Goal: Transaction & Acquisition: Purchase product/service

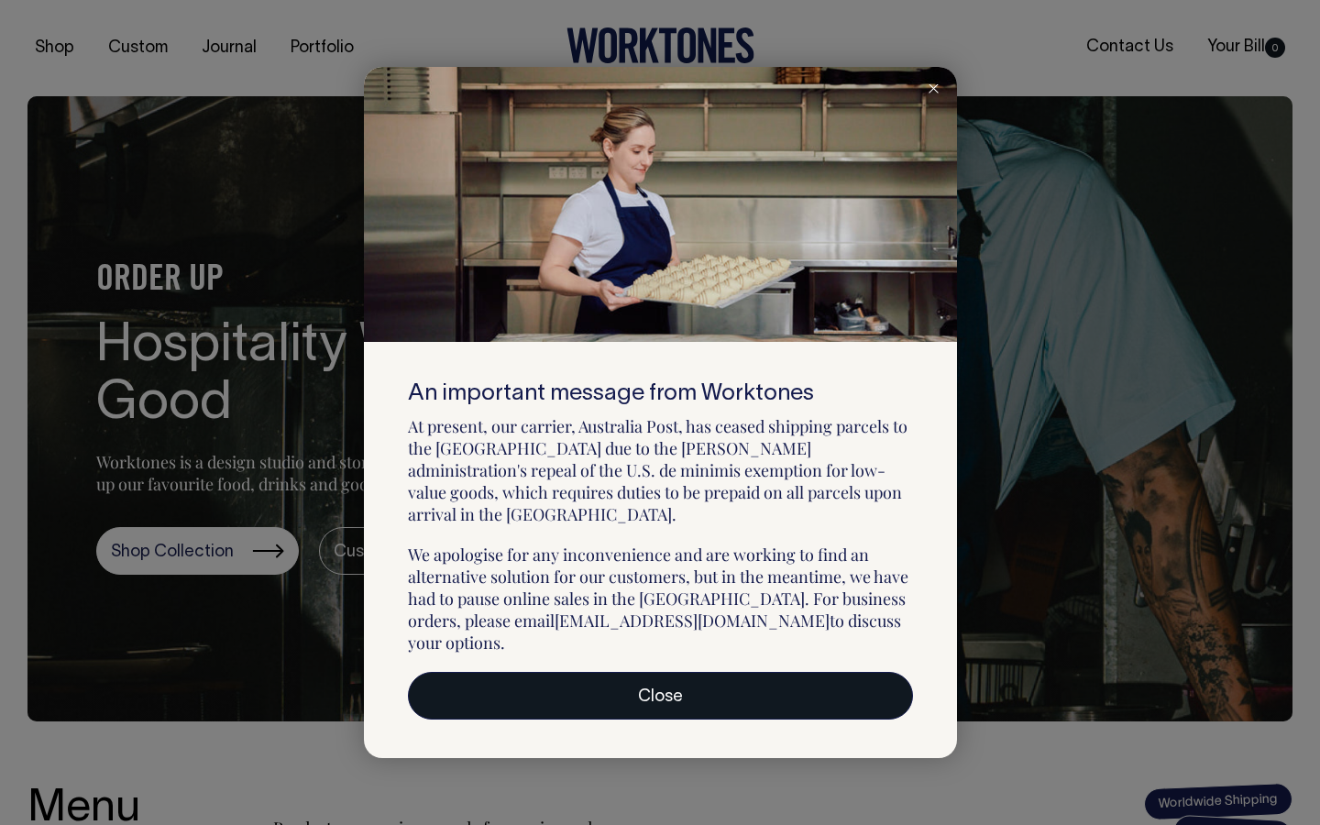
click at [781, 692] on link "Close" at bounding box center [660, 696] width 505 height 48
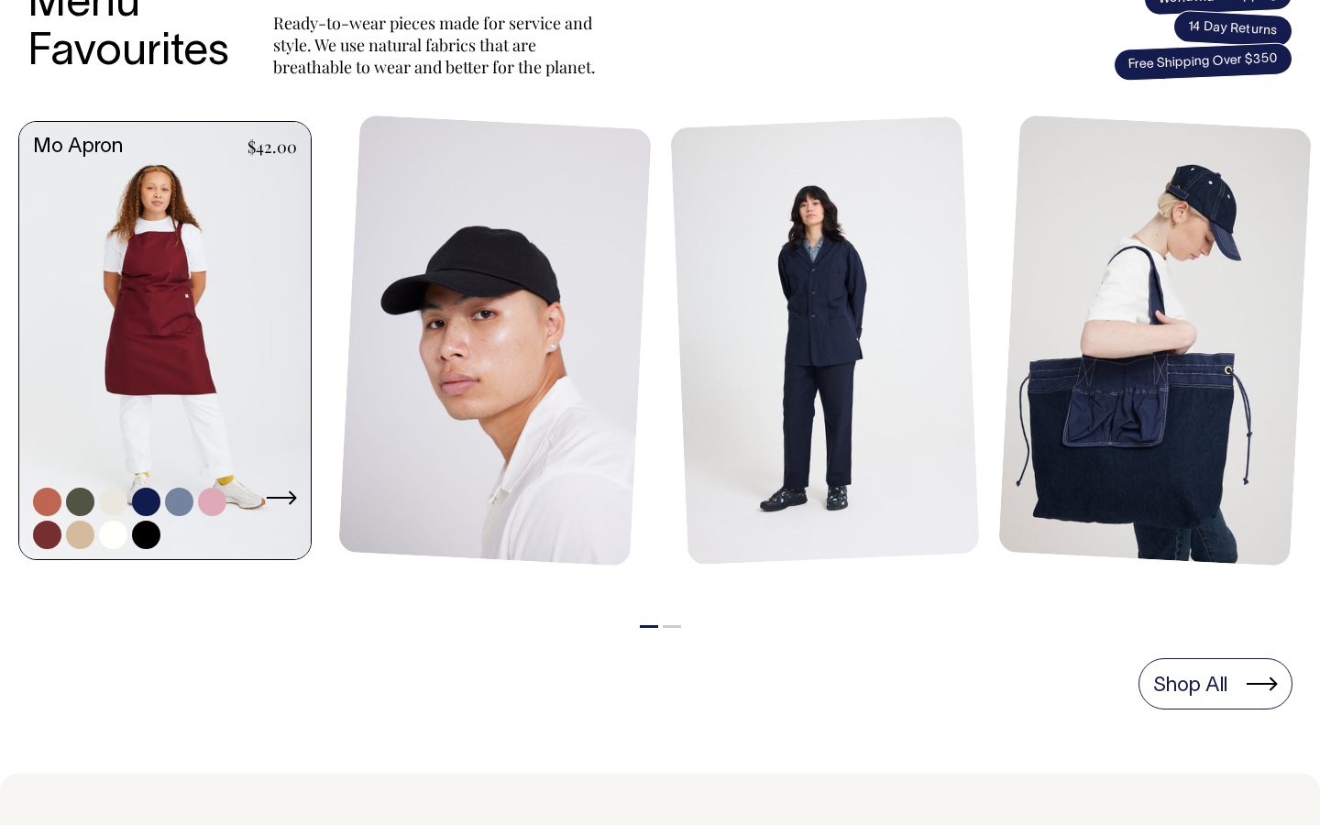
scroll to position [805, 0]
click at [213, 505] on link at bounding box center [212, 501] width 28 height 28
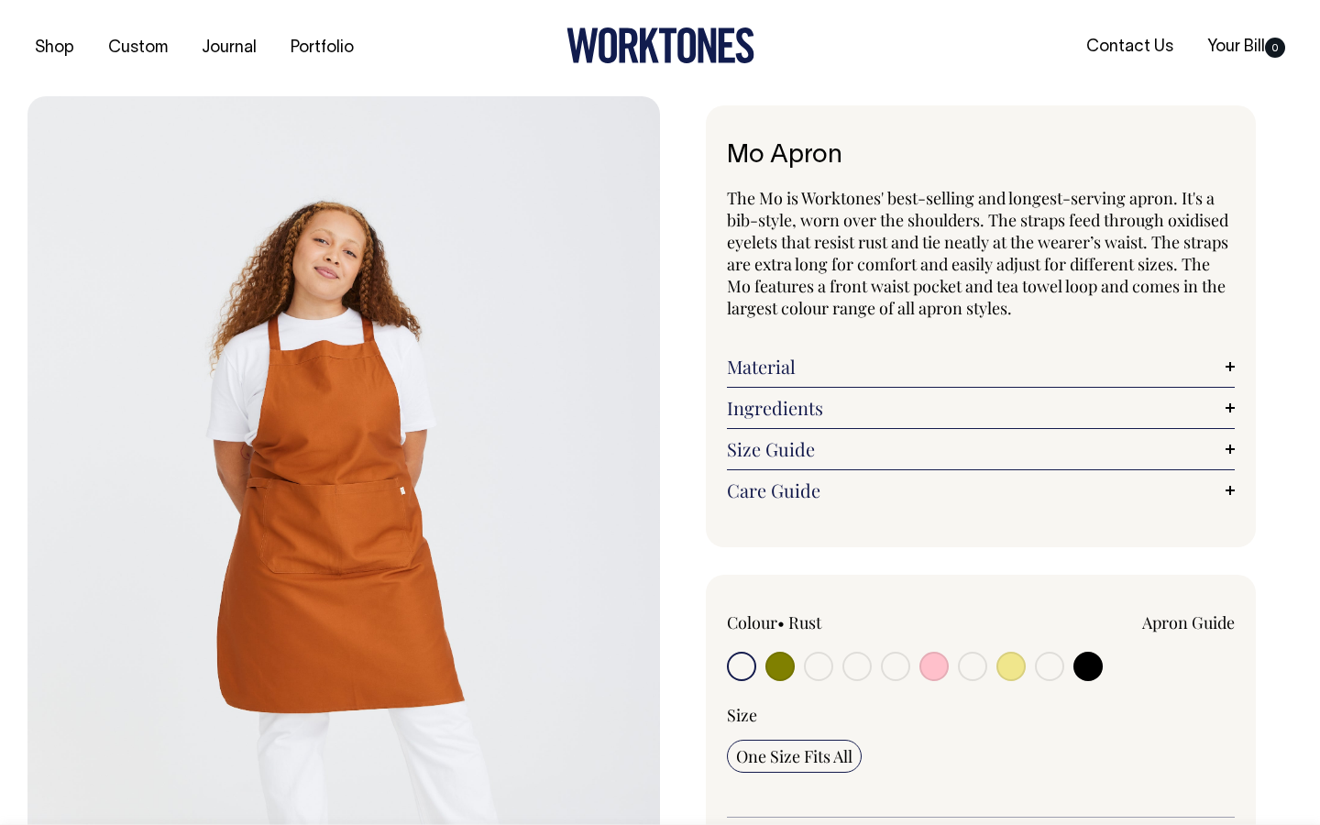
radio input "true"
select select "Pink"
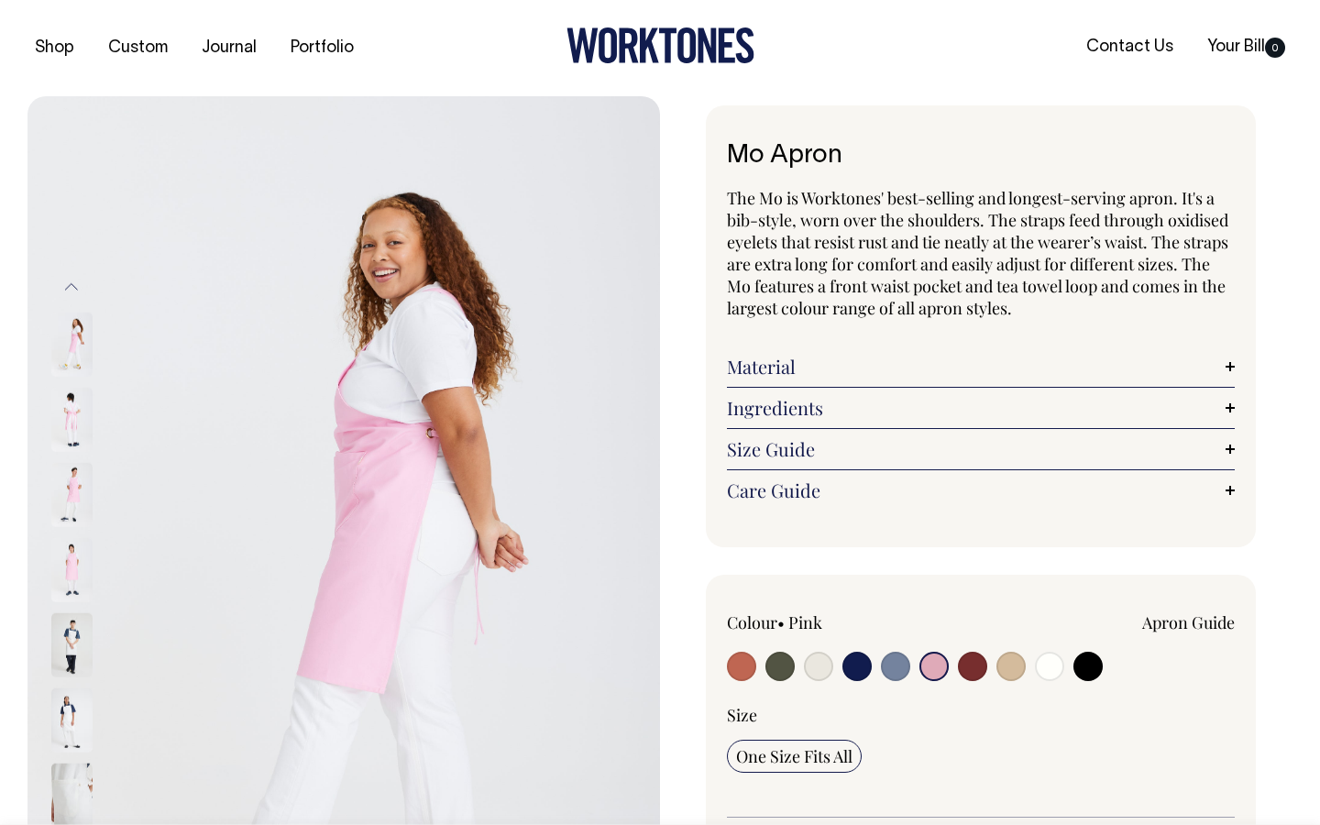
click at [863, 667] on input "radio" at bounding box center [856, 666] width 29 height 29
radio input "true"
select select "Dark Navy"
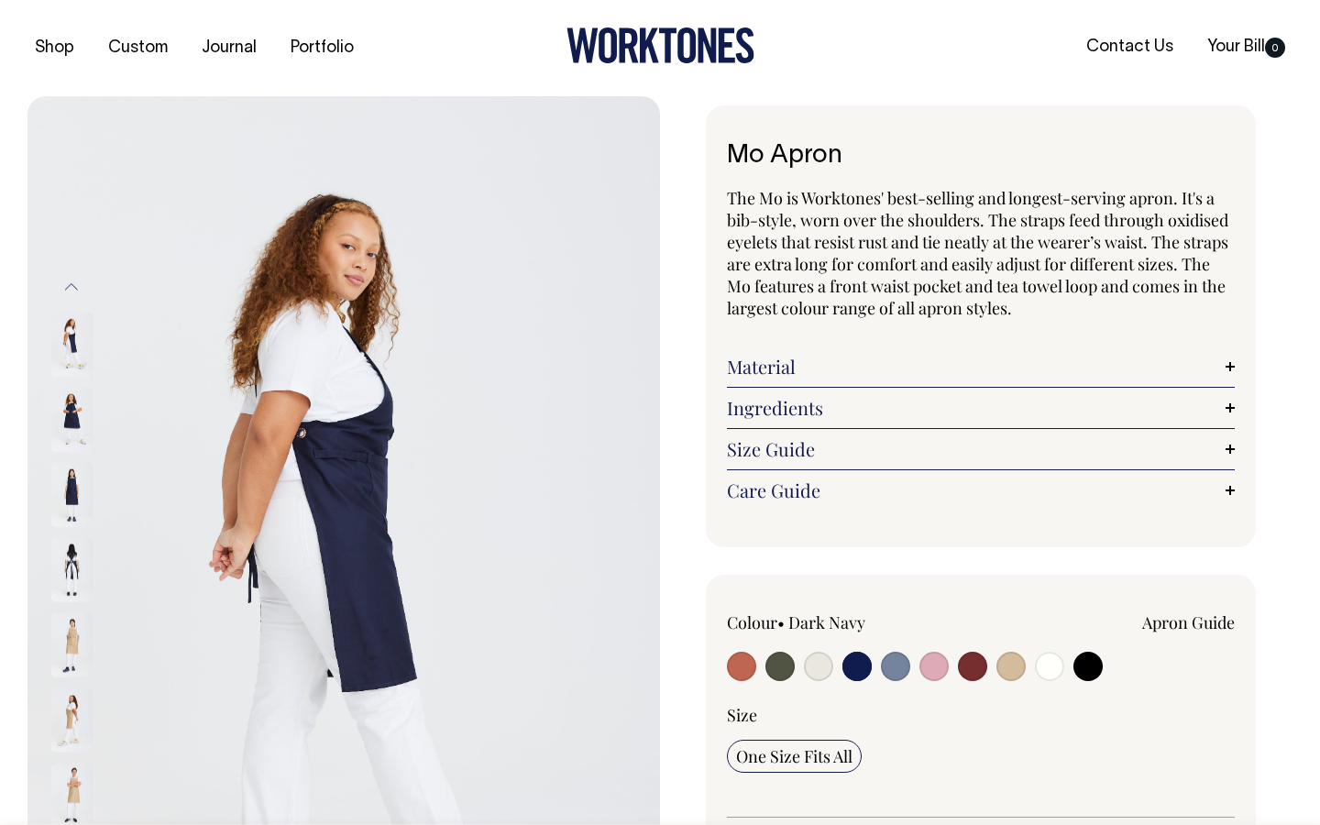
click at [905, 664] on input "radio" at bounding box center [895, 666] width 29 height 29
radio input "true"
select select "Blue/Grey"
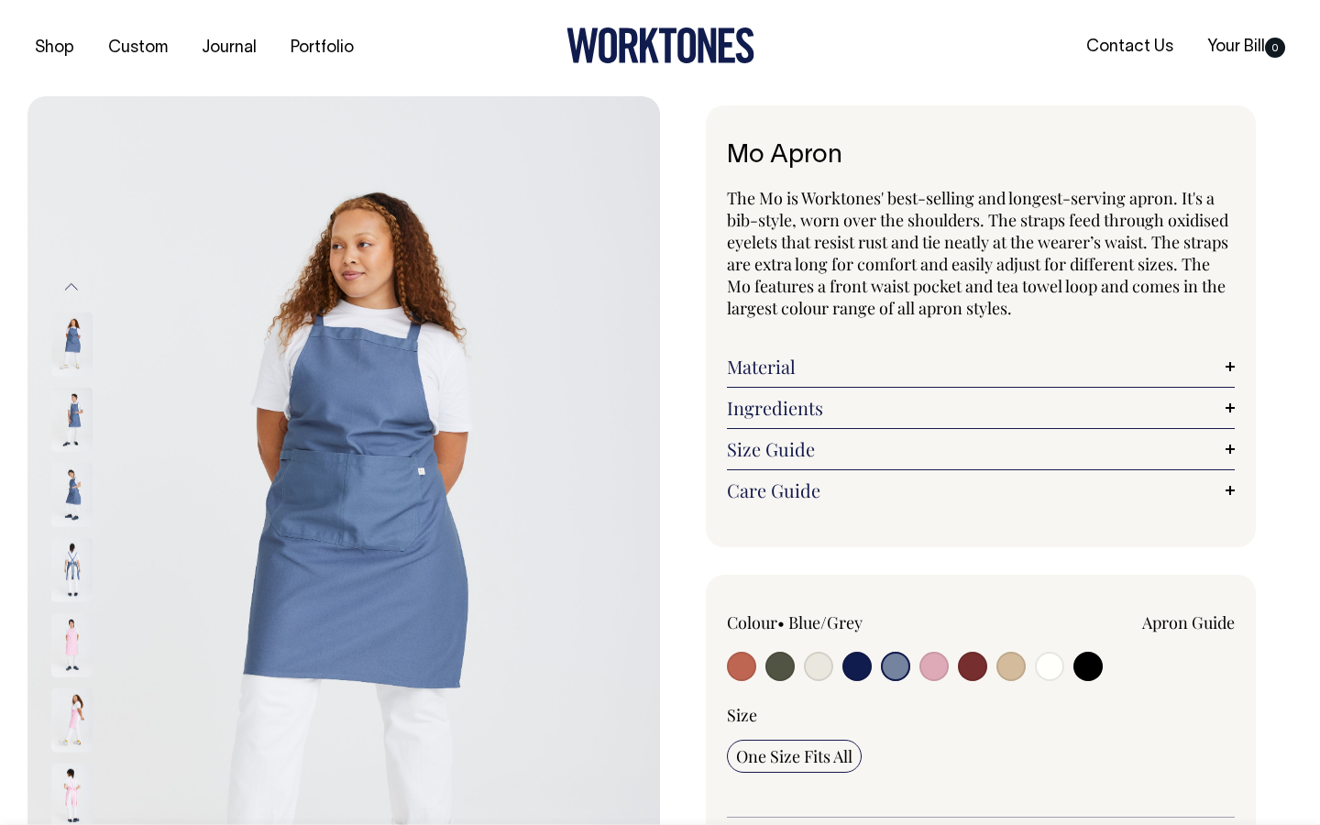
click at [1015, 672] on input "radio" at bounding box center [1010, 666] width 29 height 29
radio input "true"
radio input "false"
select select "Khaki"
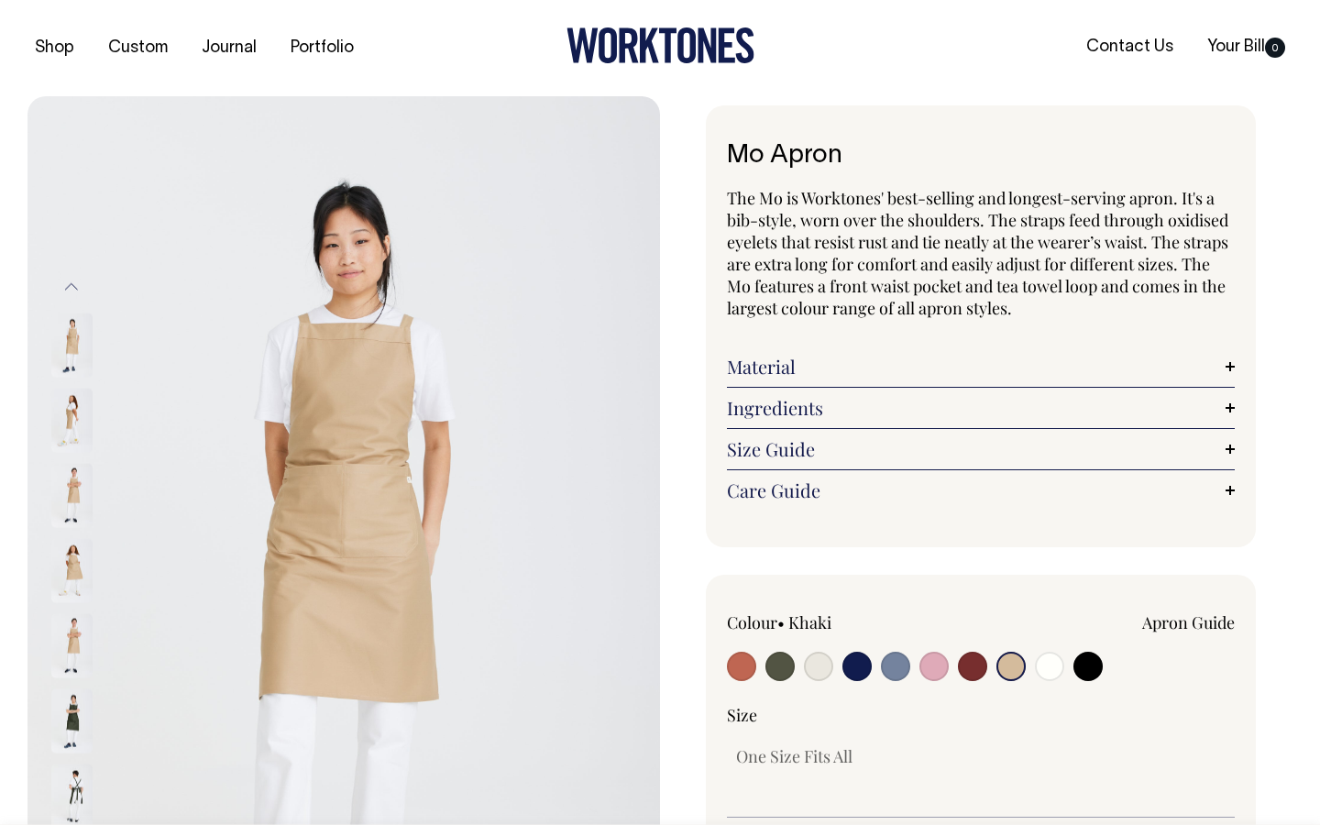
click at [1103, 672] on div "Colour • Khaki Apron Guide" at bounding box center [981, 648] width 508 height 74
click at [1086, 662] on input "radio" at bounding box center [1087, 666] width 29 height 29
radio input "true"
select select "Black"
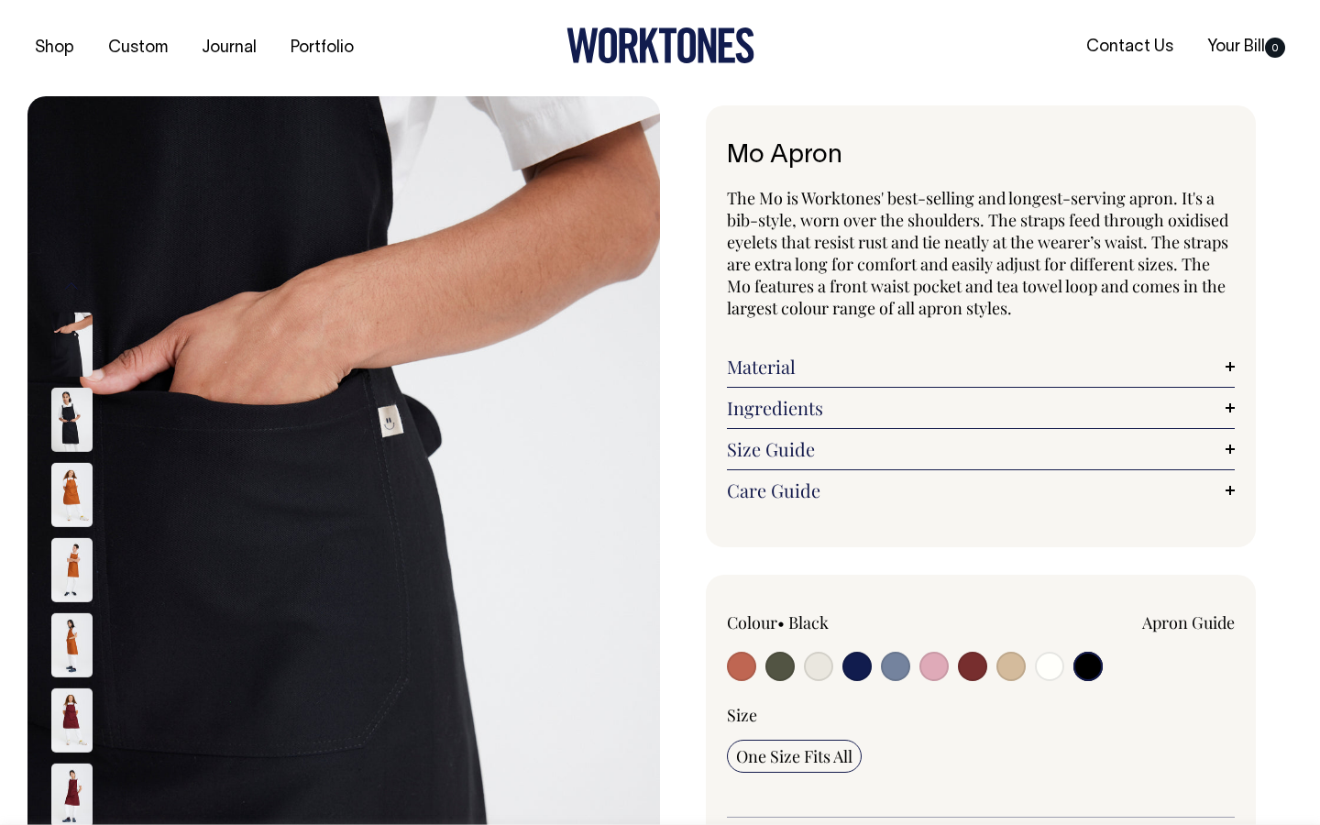
click at [1040, 663] on input "radio" at bounding box center [1049, 666] width 29 height 29
radio input "true"
select select "Off-White"
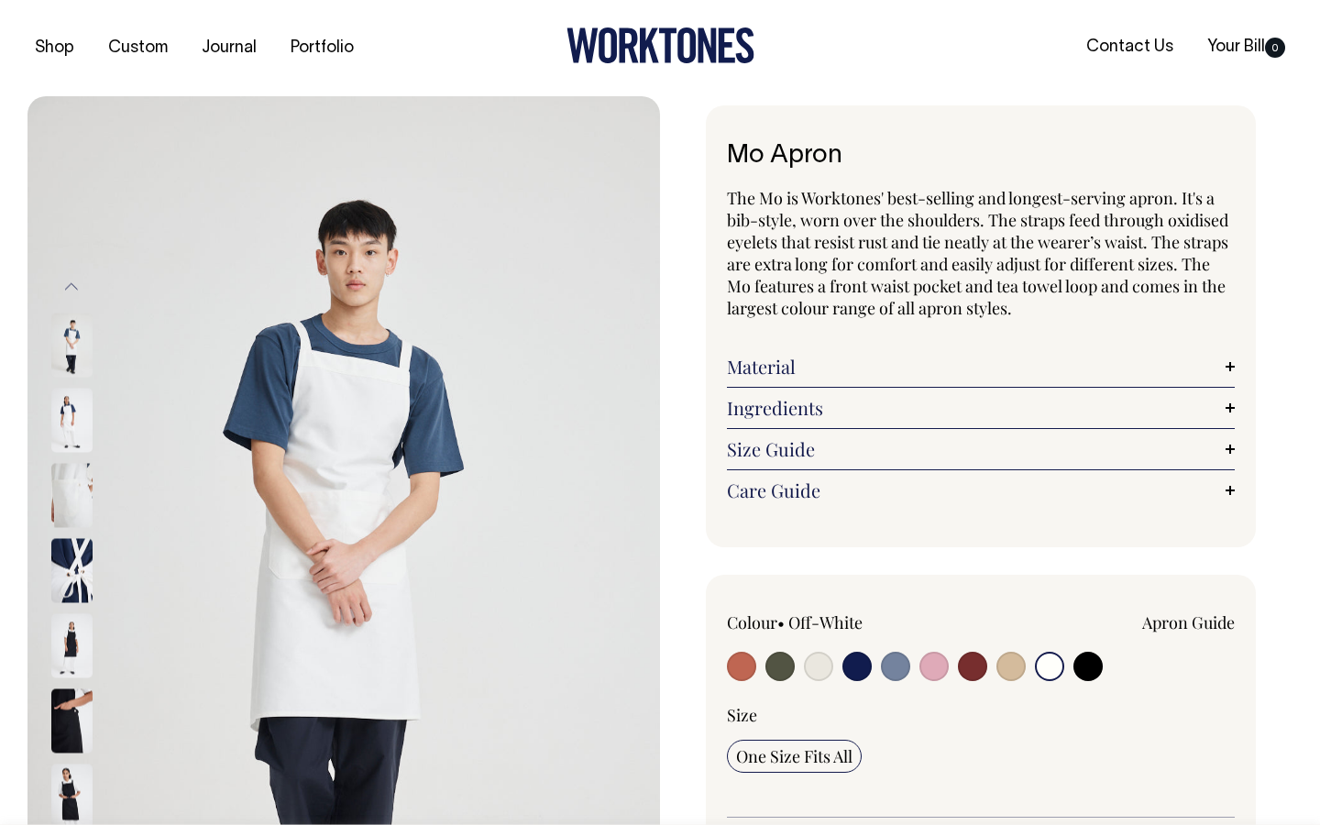
click at [1007, 665] on input "radio" at bounding box center [1010, 666] width 29 height 29
radio input "true"
radio input "false"
select select "Khaki"
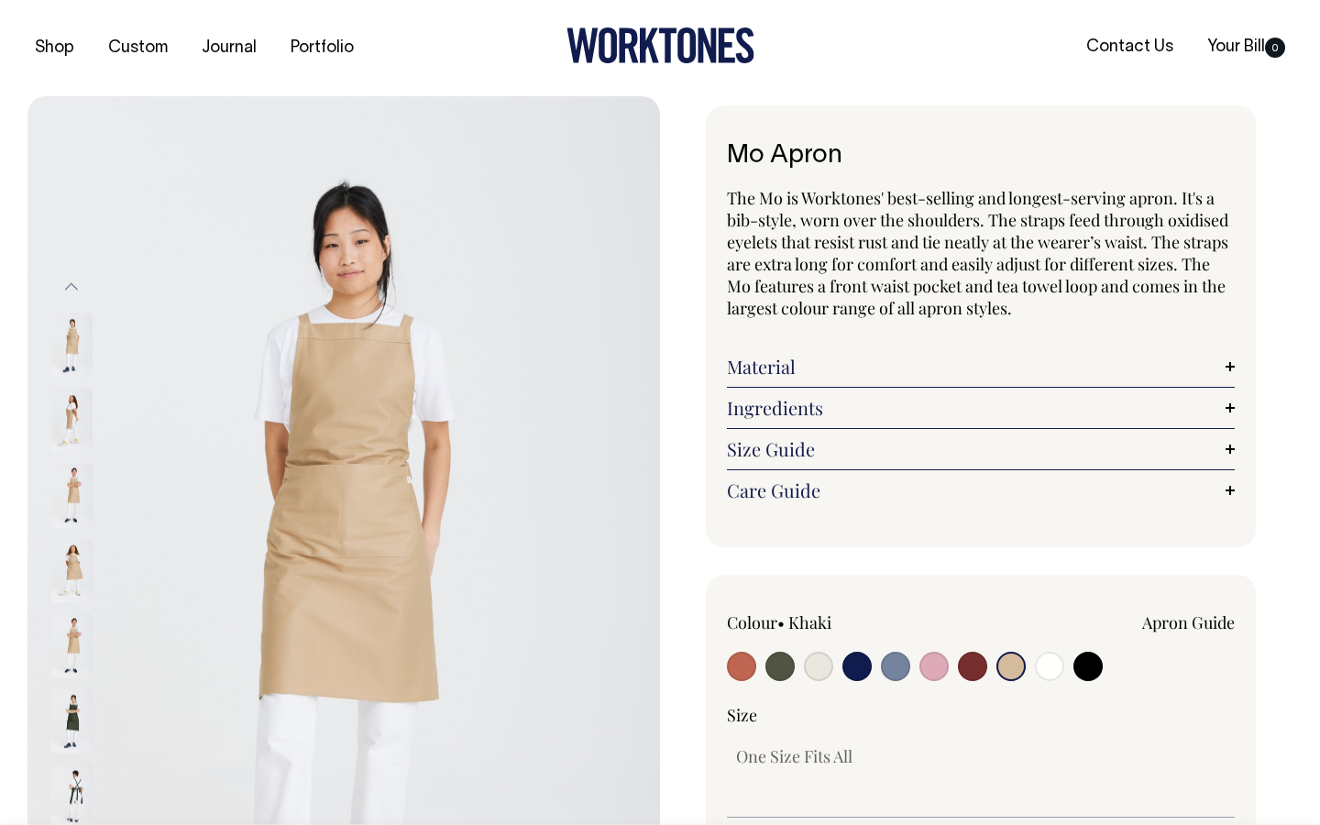
click at [969, 671] on input "radio" at bounding box center [972, 666] width 29 height 29
radio input "true"
select select "Burgundy"
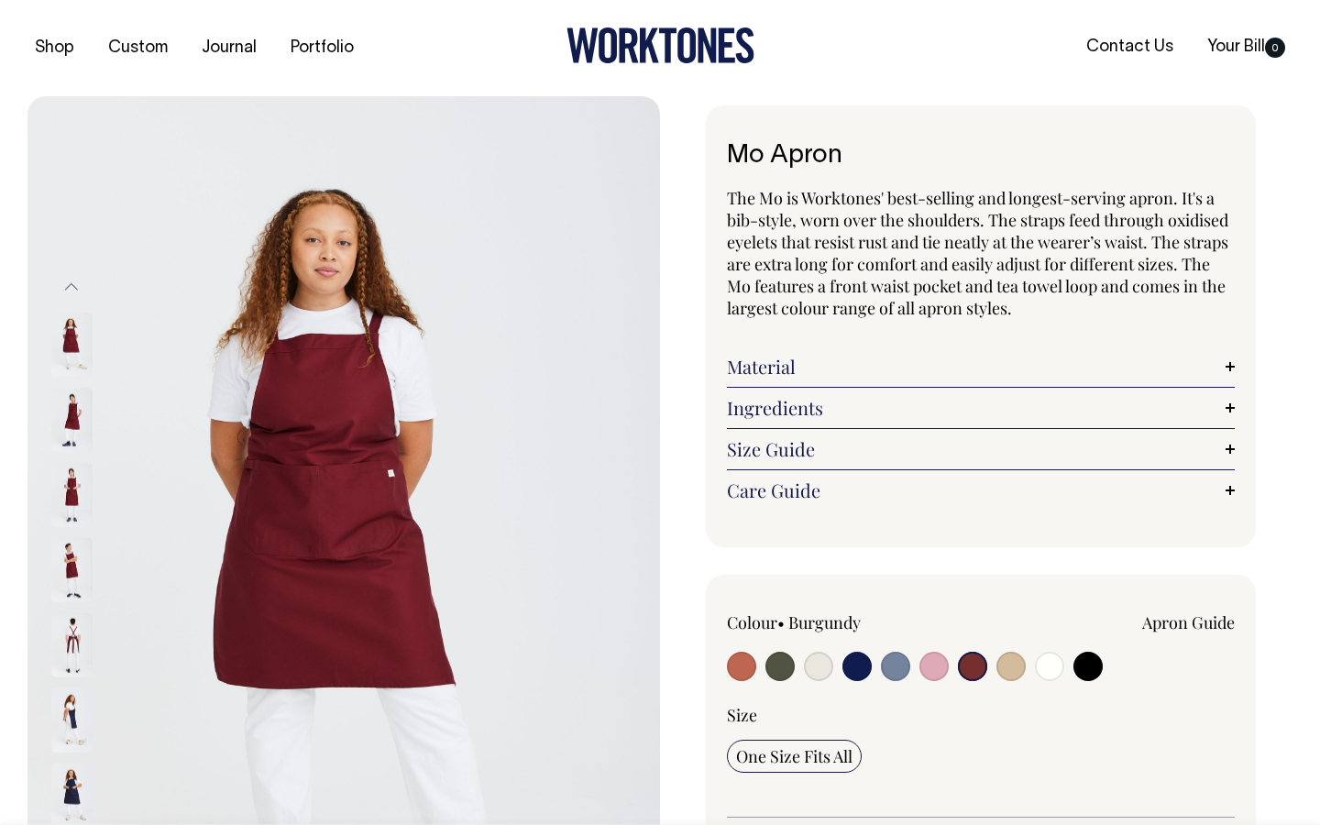
click at [821, 666] on input "radio" at bounding box center [818, 666] width 29 height 29
radio input "true"
select select "Natural"
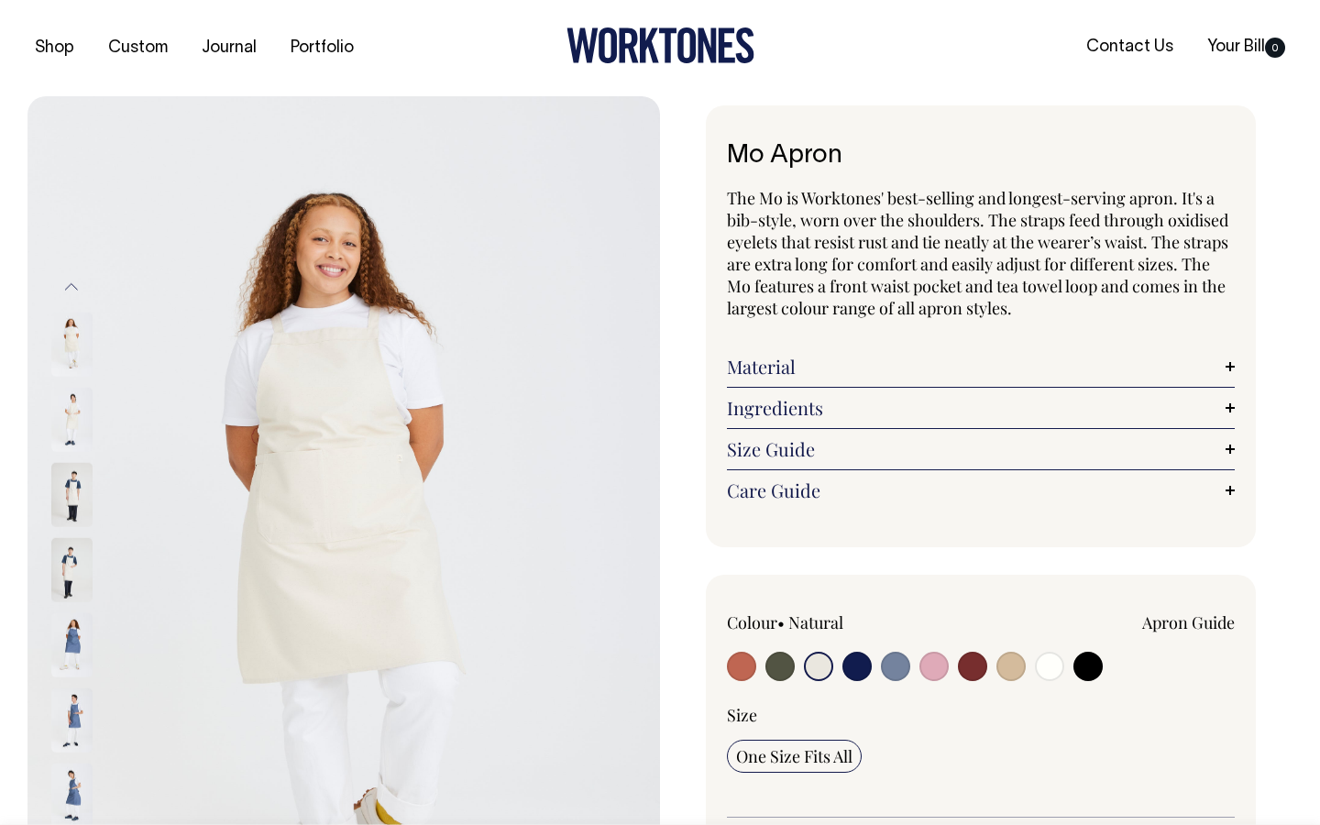
click at [788, 666] on input "radio" at bounding box center [779, 666] width 29 height 29
radio input "true"
select select "Olive"
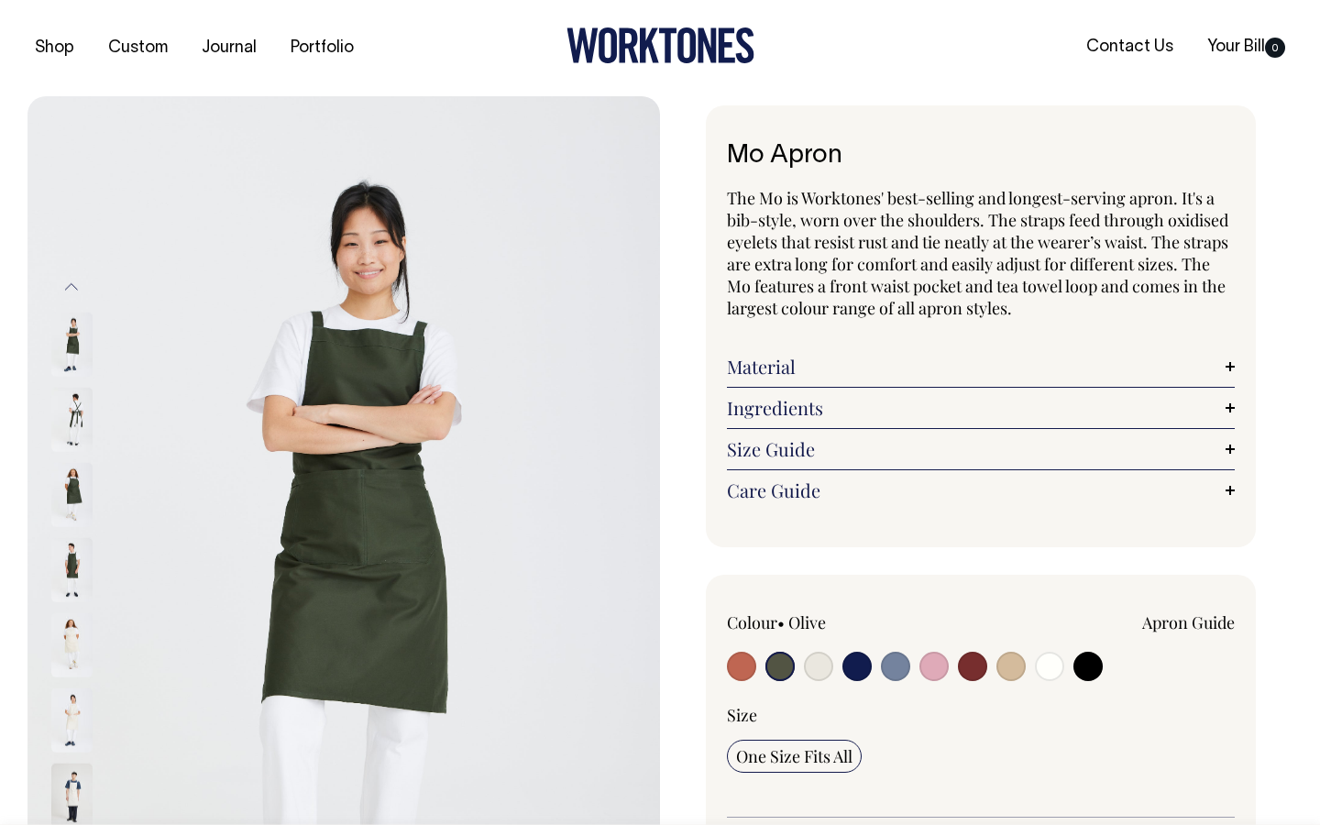
click at [882, 664] on input "radio" at bounding box center [895, 666] width 29 height 29
radio input "true"
select select "Blue/Grey"
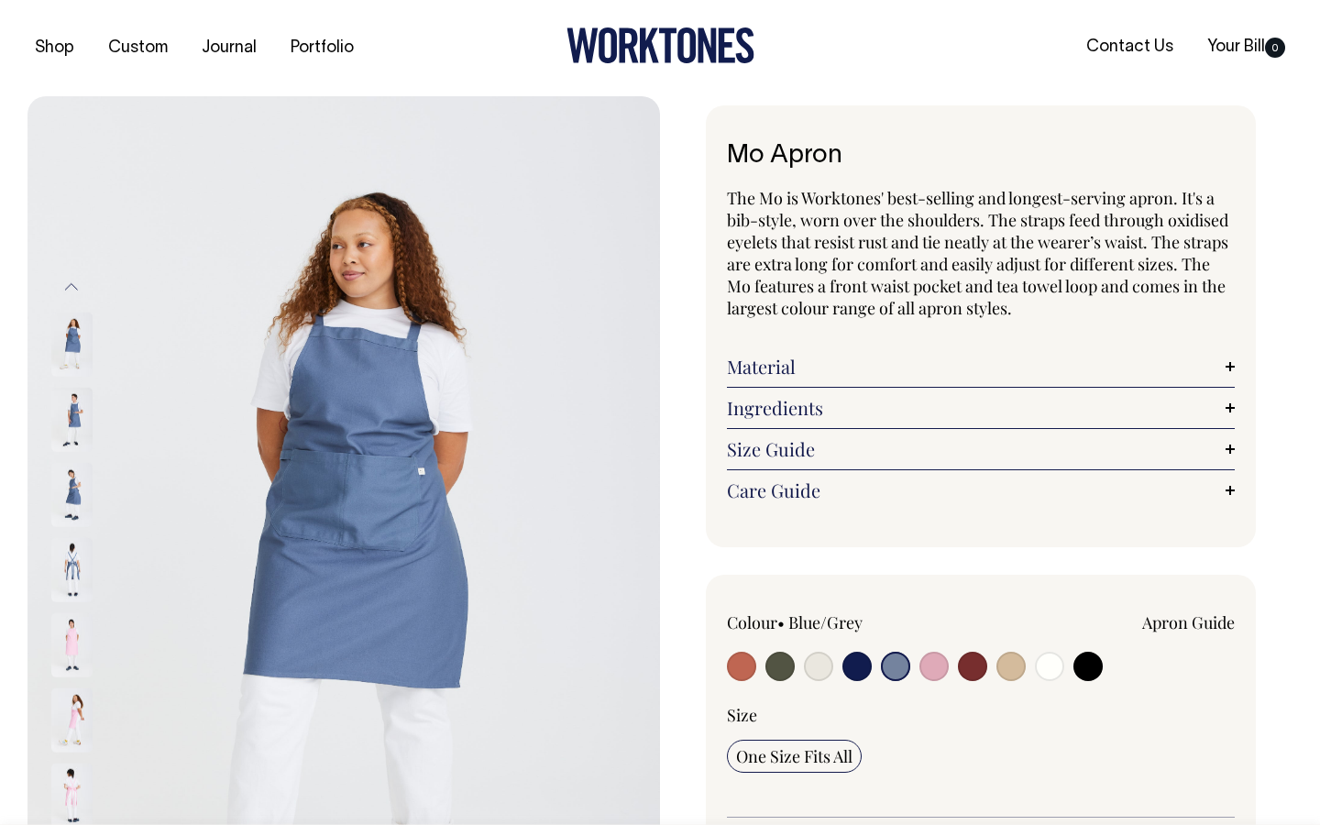
click at [964, 663] on input "radio" at bounding box center [972, 666] width 29 height 29
radio input "true"
select select "Burgundy"
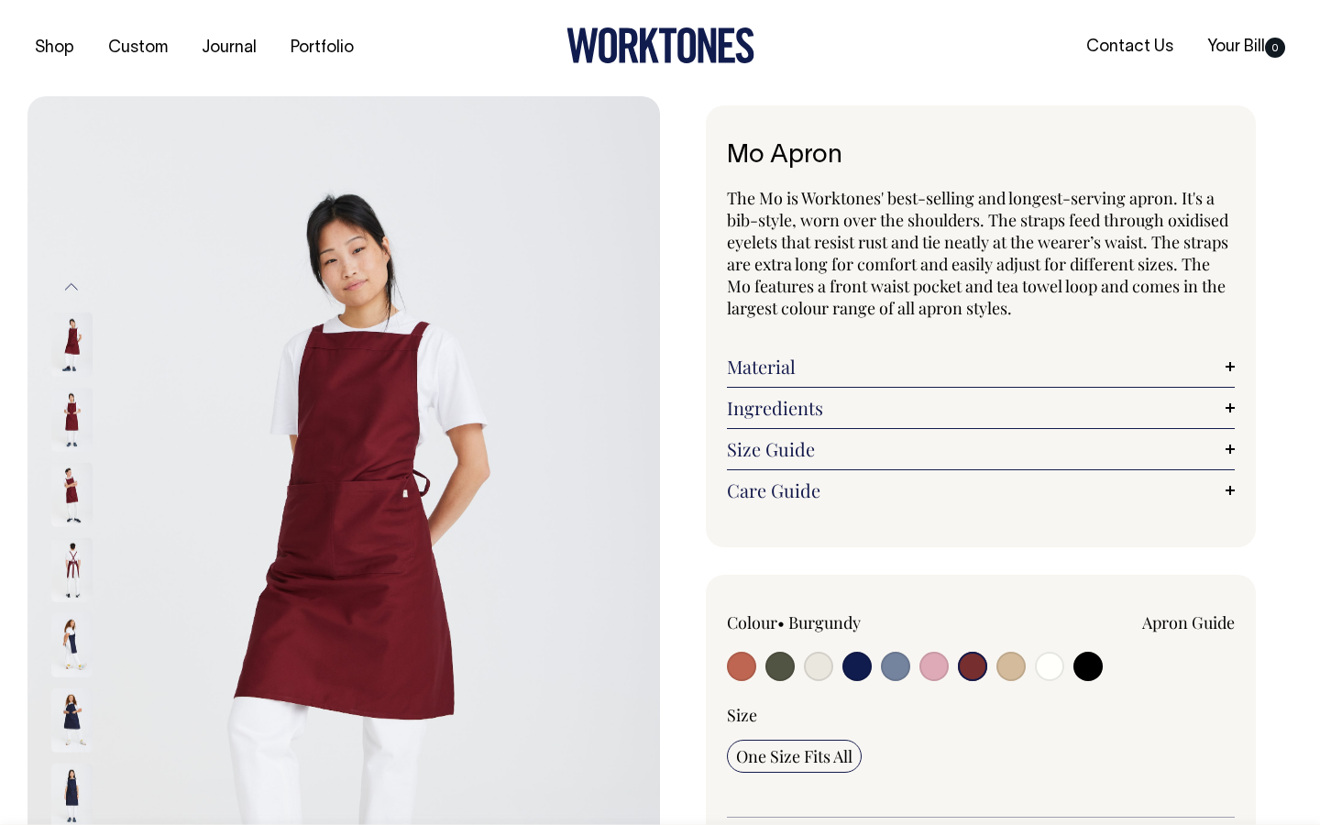
click at [75, 286] on button "Previous" at bounding box center [71, 286] width 27 height 41
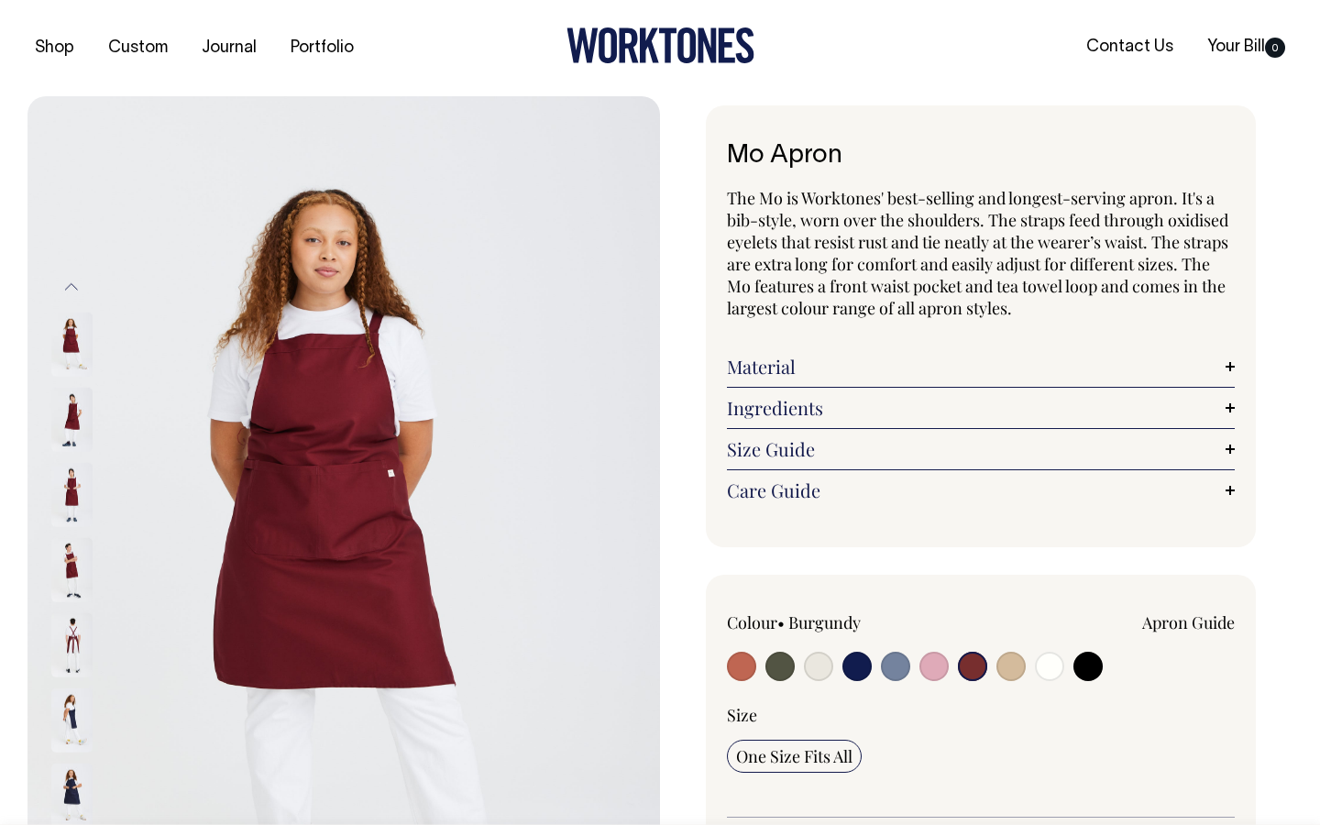
click at [75, 286] on button "Previous" at bounding box center [71, 286] width 27 height 41
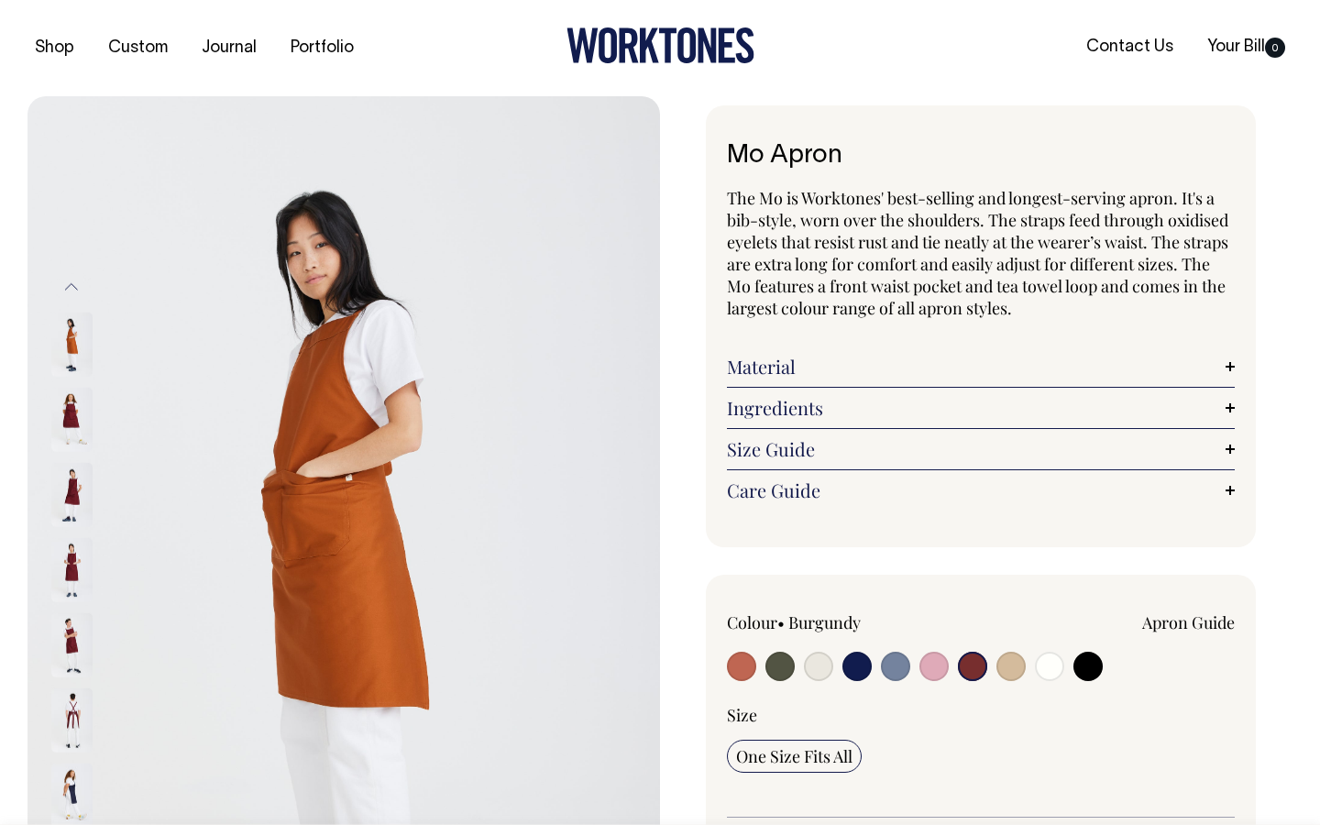
click at [74, 378] on div at bounding box center [96, 344] width 92 height 75
click at [71, 284] on button "Previous" at bounding box center [71, 286] width 27 height 41
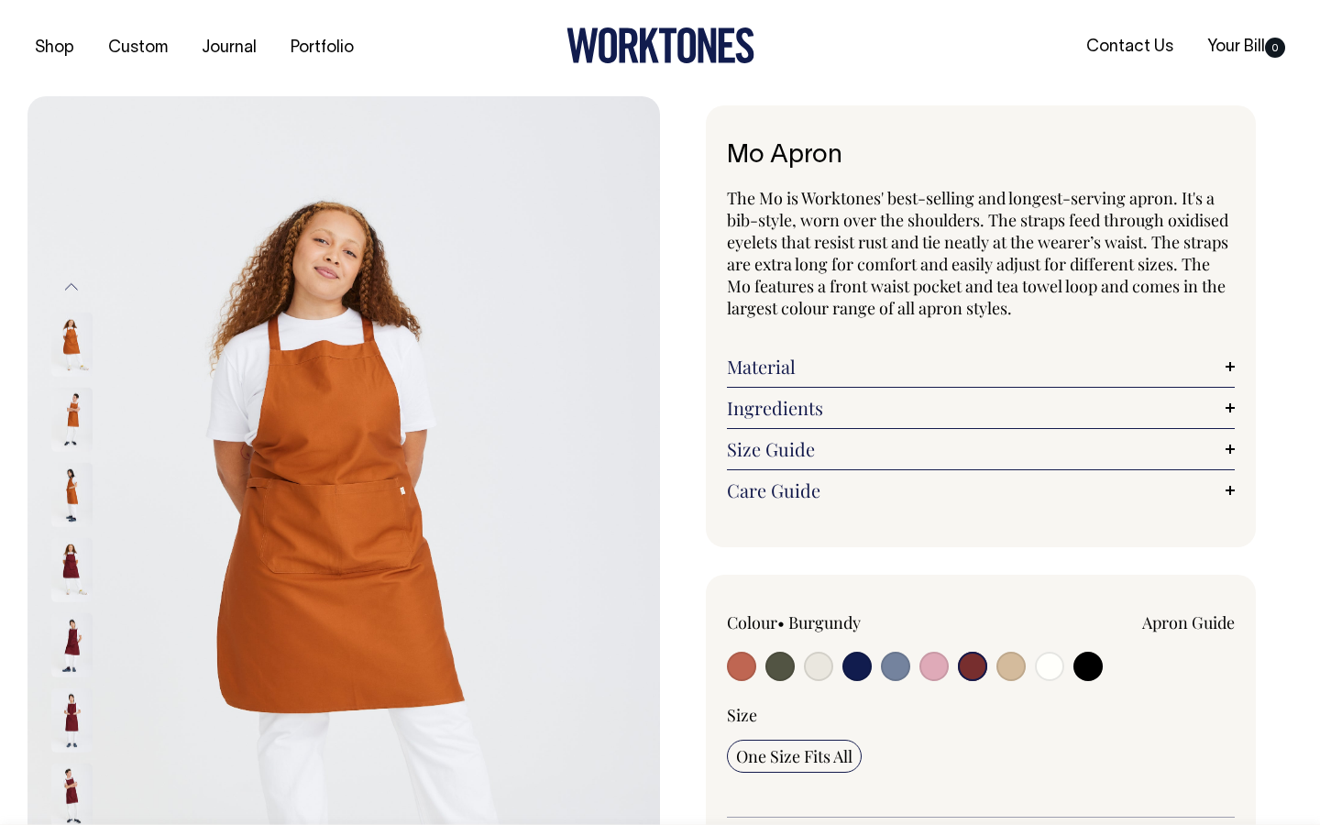
click at [72, 297] on button "Previous" at bounding box center [71, 286] width 27 height 41
click at [76, 297] on button "Previous" at bounding box center [71, 286] width 27 height 41
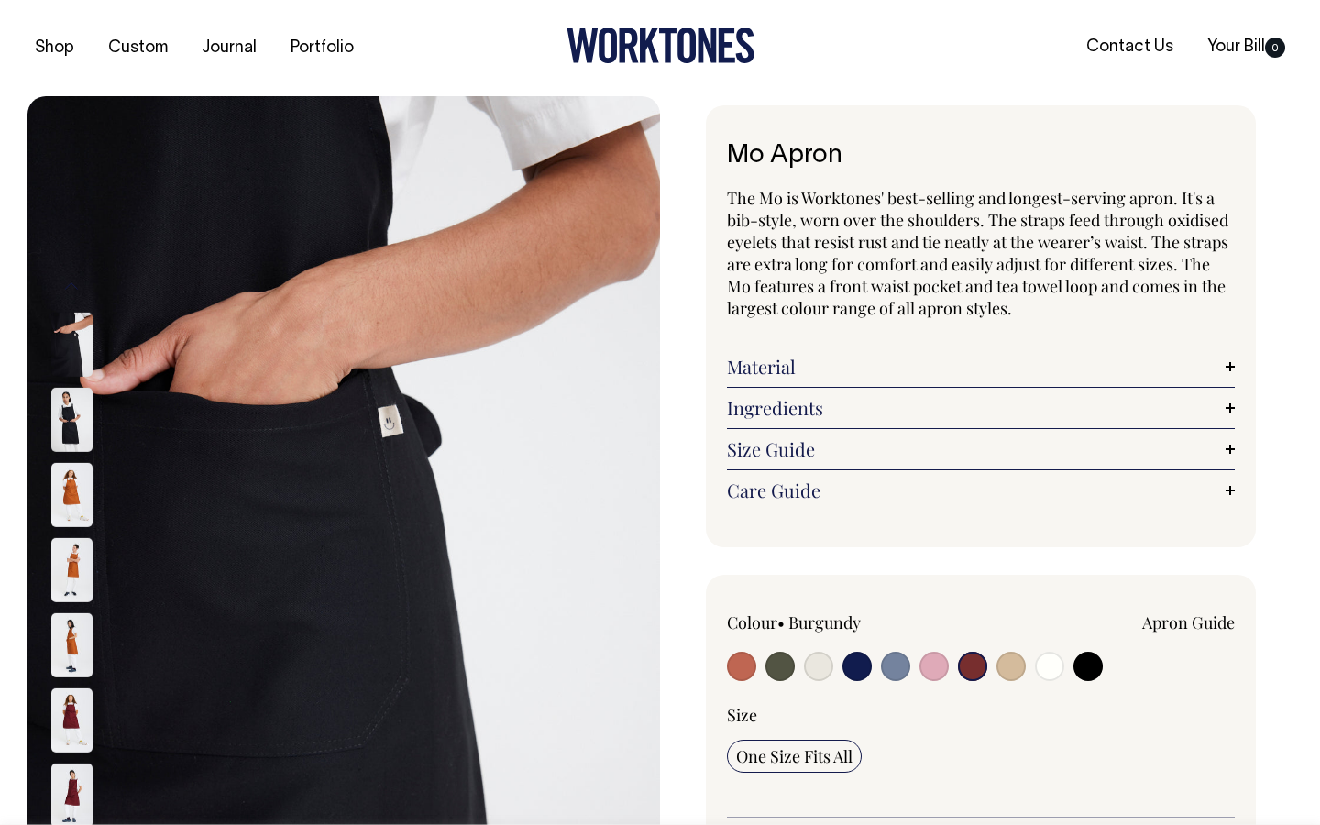
click at [66, 397] on img at bounding box center [71, 420] width 41 height 64
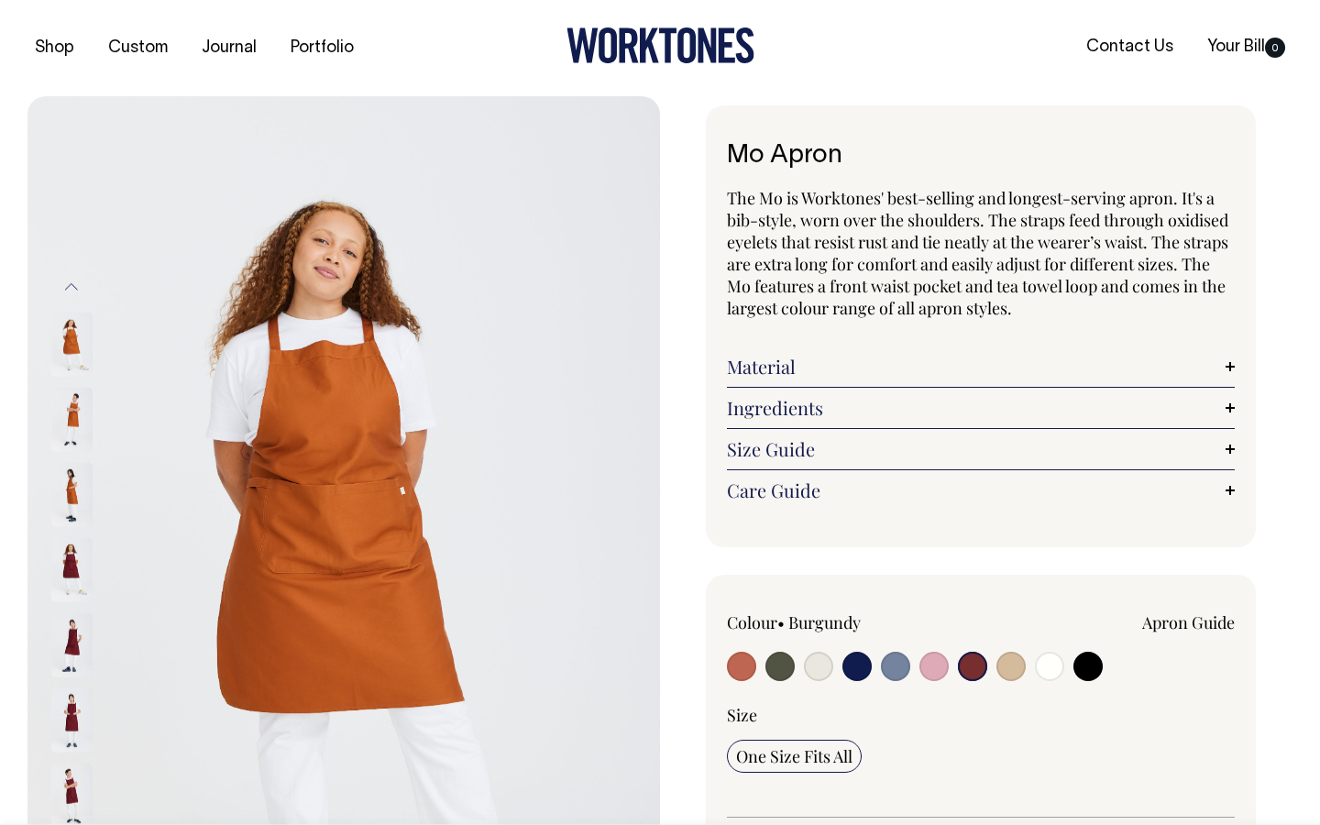
click at [881, 295] on span "The Mo is Worktones' best-selling and longest-serving apron. It's a bib-style, …" at bounding box center [977, 253] width 501 height 132
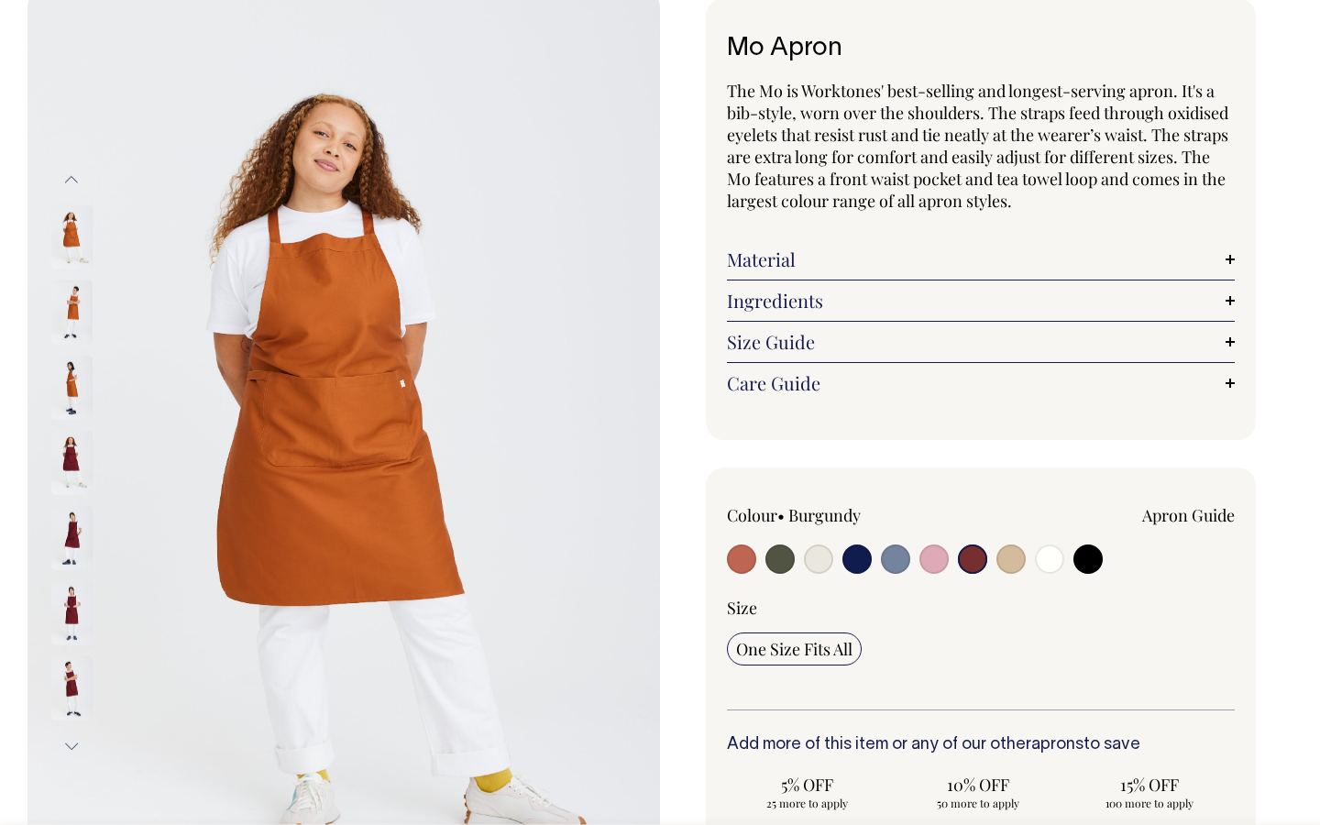
click at [976, 565] on input "radio" at bounding box center [972, 558] width 29 height 29
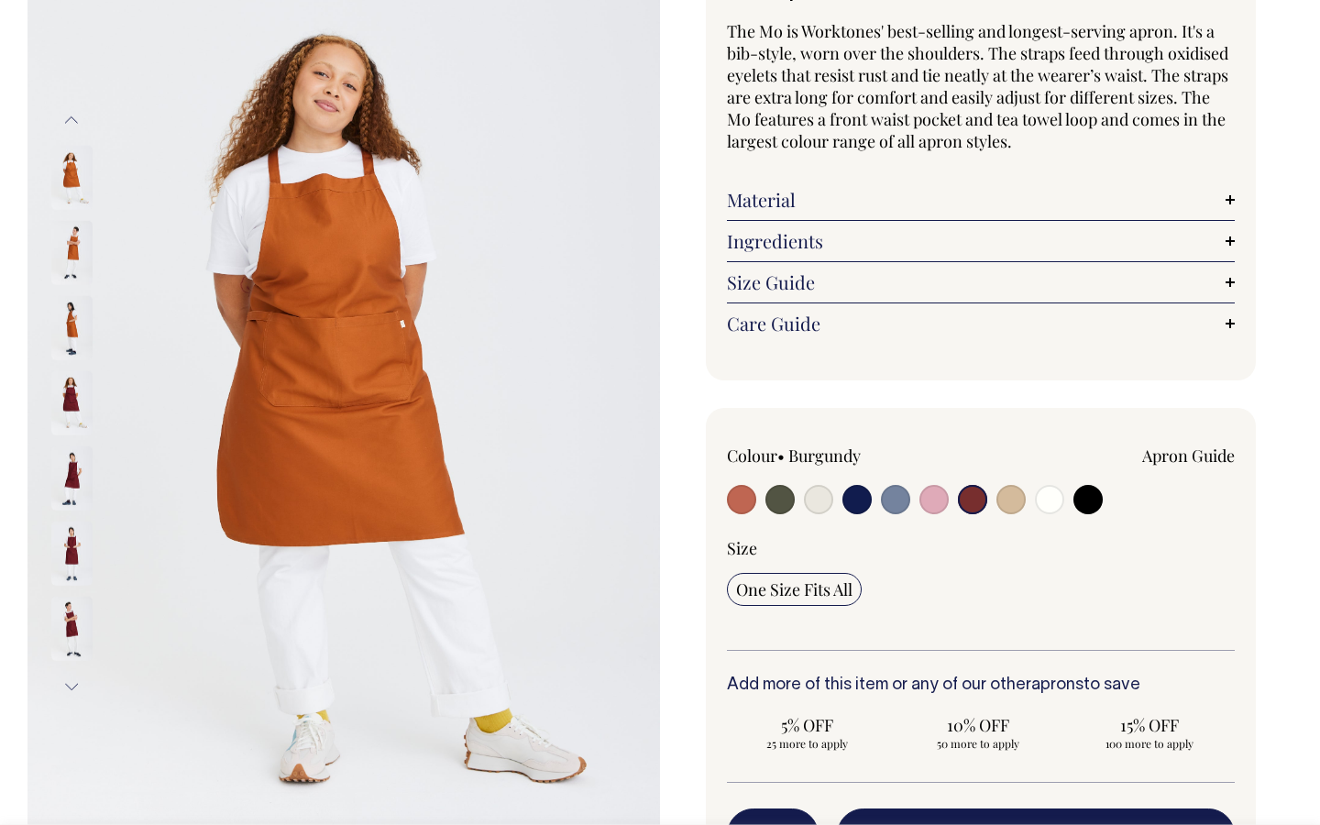
click at [777, 486] on input "radio" at bounding box center [779, 499] width 29 height 29
radio input "true"
select select "Olive"
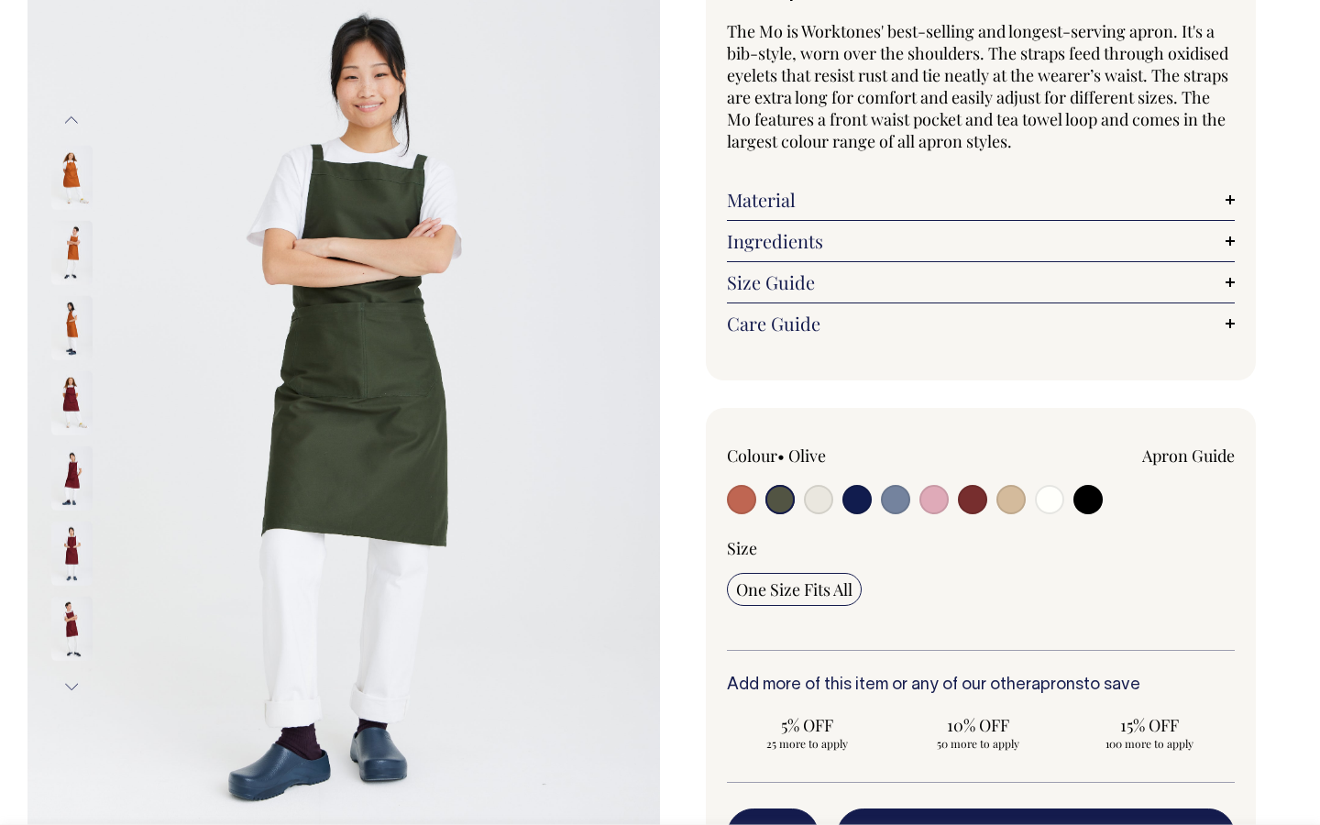
scroll to position [167, 0]
click at [984, 494] on input "radio" at bounding box center [972, 499] width 29 height 29
radio input "true"
select select "Burgundy"
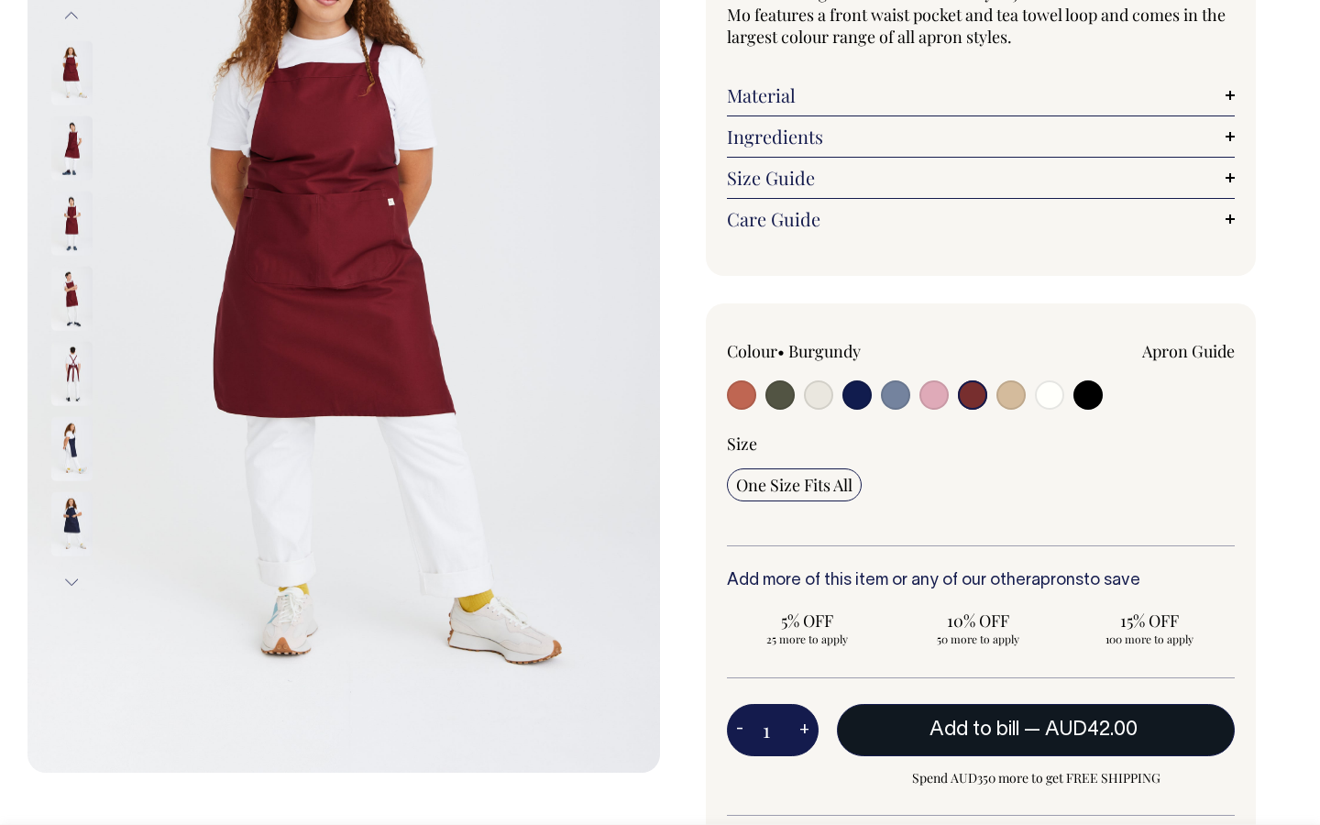
click at [1038, 724] on span "— AUD42.00" at bounding box center [1083, 729] width 118 height 18
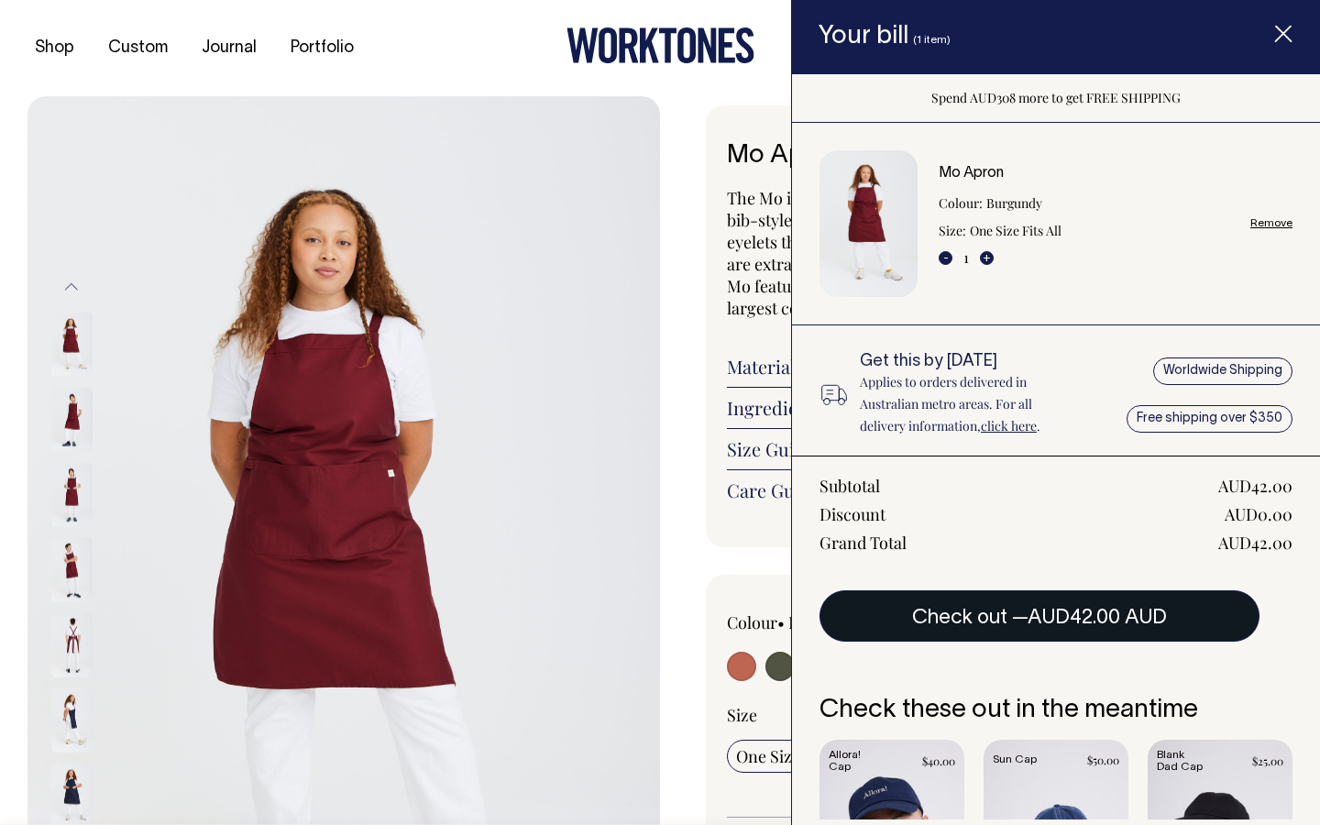
click at [998, 611] on button "Check out — AUD42.00 AUD" at bounding box center [1039, 615] width 440 height 51
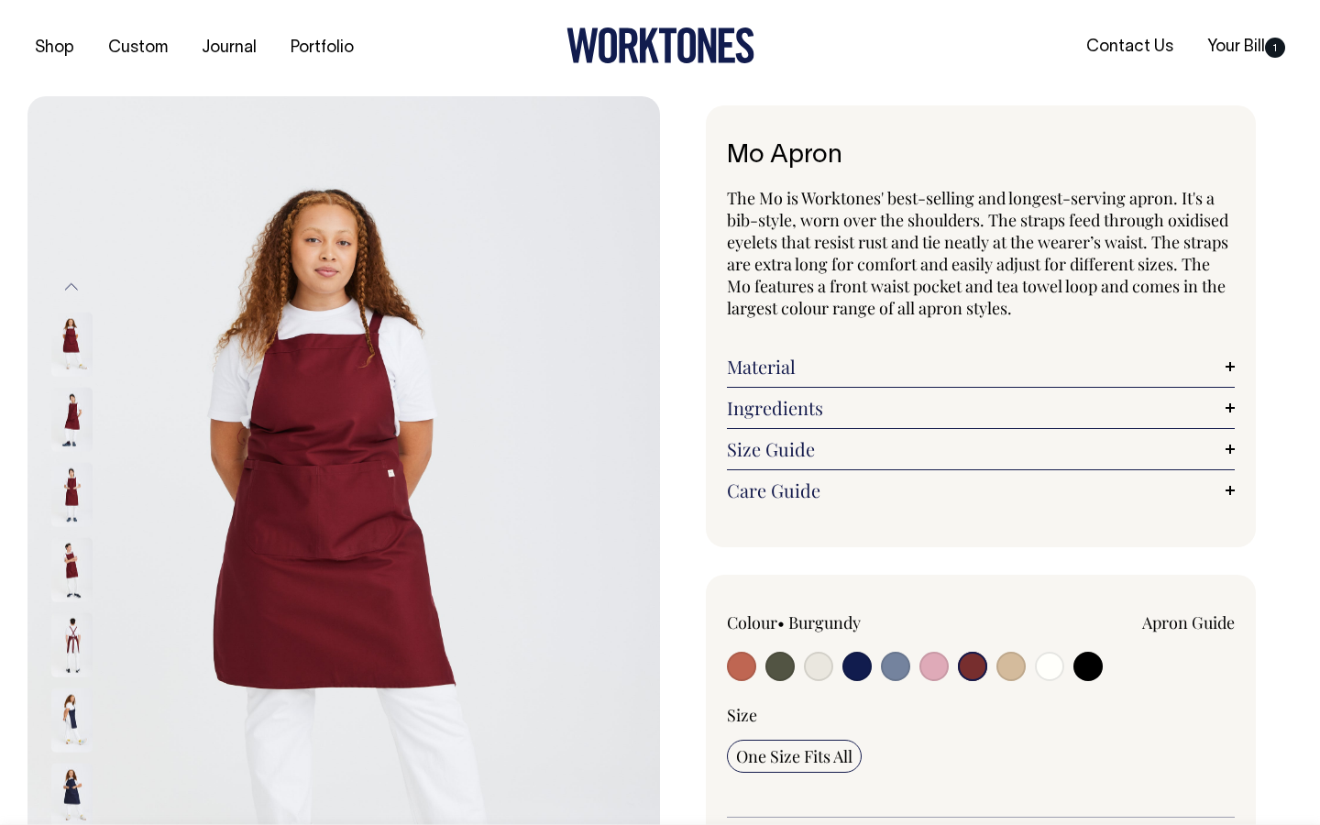
select select "Burgundy"
click at [1255, 41] on link "Your Bill 1" at bounding box center [1245, 47] width 93 height 30
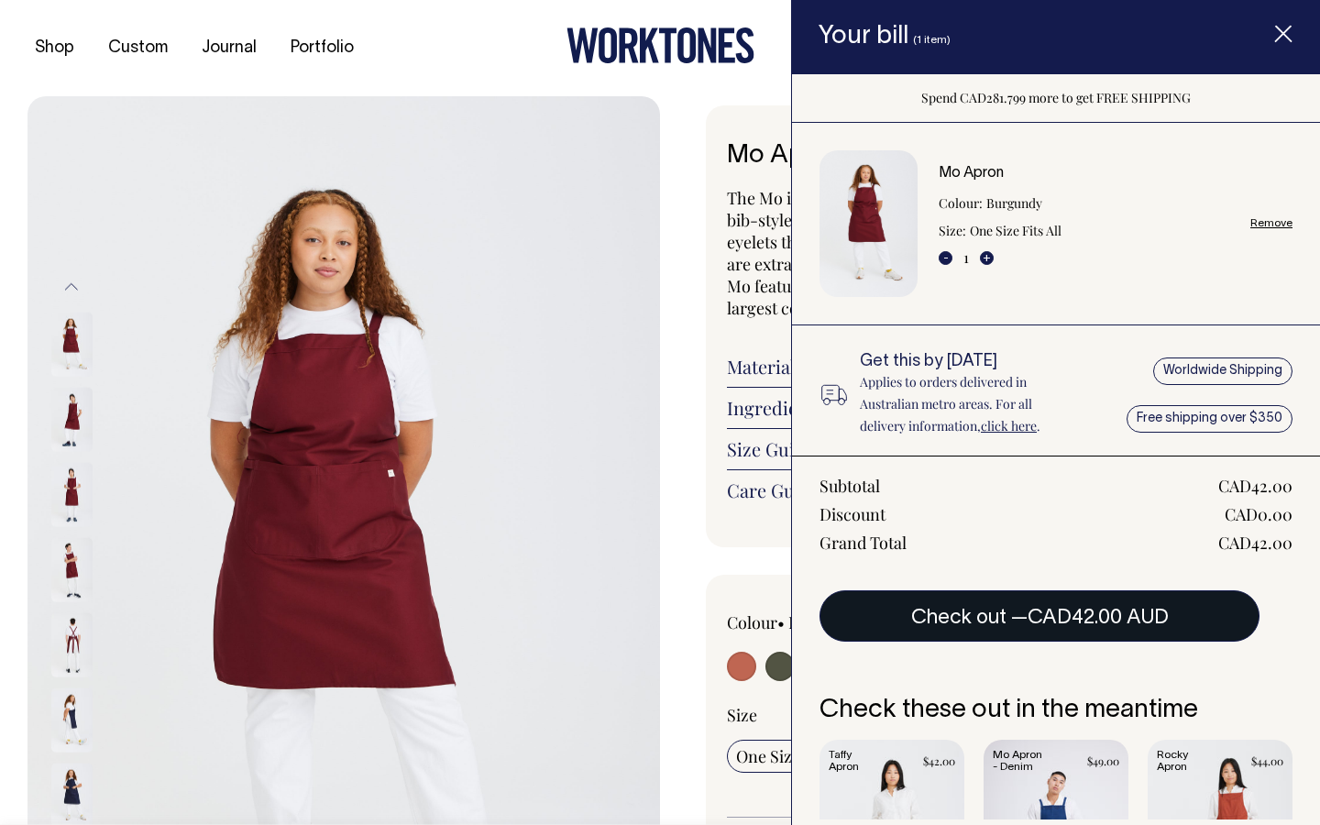
click at [1091, 608] on button "Check out — CAD42.00 AUD" at bounding box center [1039, 615] width 440 height 51
